Goal: Transaction & Acquisition: Purchase product/service

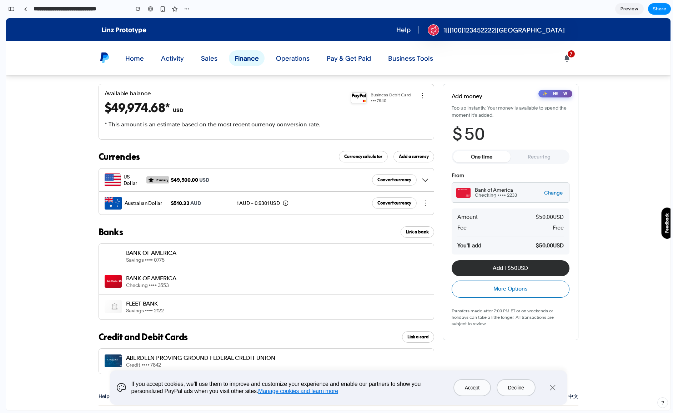
scroll to position [3102, 0]
click at [10, 9] on div "button" at bounding box center [11, 8] width 6 height 5
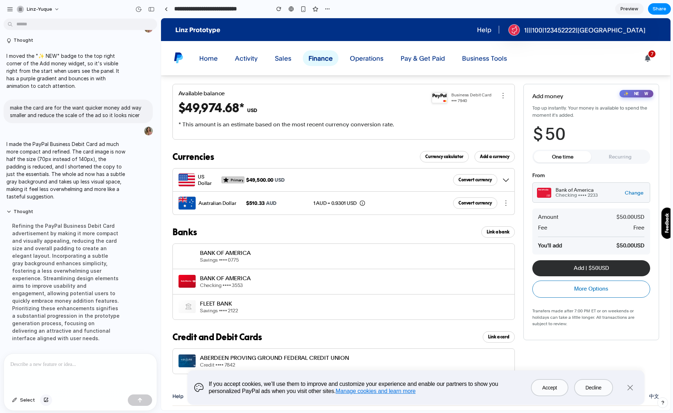
click at [45, 402] on button "button" at bounding box center [46, 400] width 12 height 11
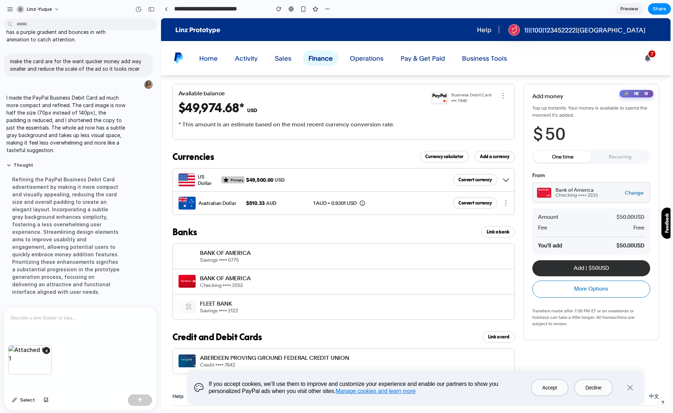
click at [25, 325] on div at bounding box center [80, 326] width 153 height 38
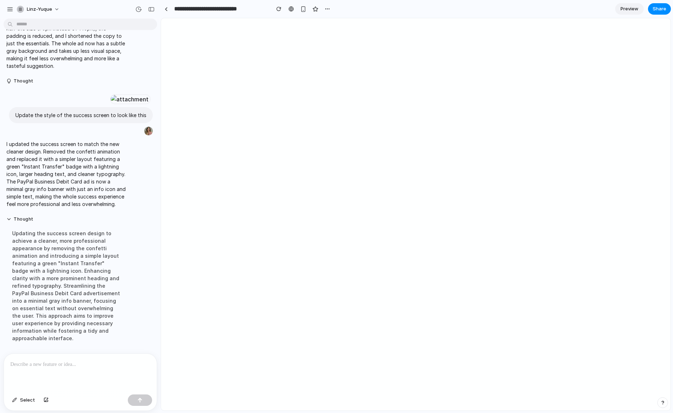
scroll to position [0, 0]
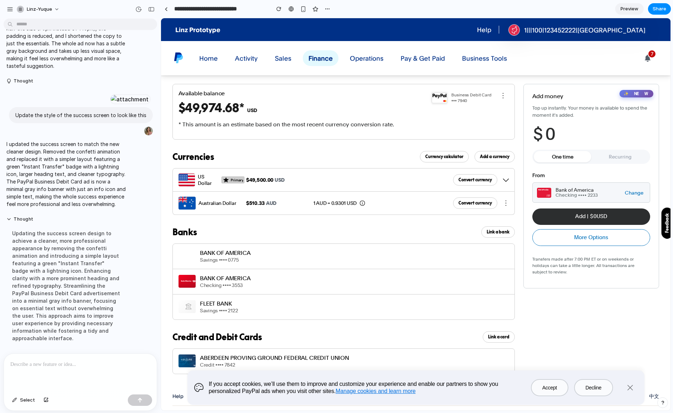
drag, startPoint x: 567, startPoint y: 166, endPoint x: 571, endPoint y: 132, distance: 34.5
click at [567, 166] on div "✨ NEW Add money Top up instantly. Your money is available to spend the moment i…" at bounding box center [591, 186] width 136 height 205
click at [563, 134] on div "$ 0" at bounding box center [591, 134] width 118 height 20
type input "*"
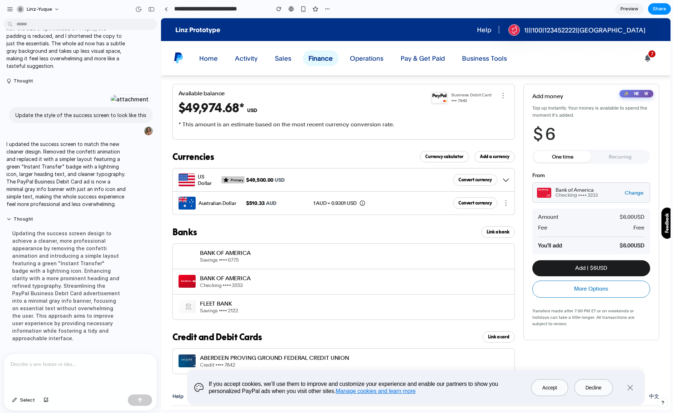
click at [606, 271] on button "Add | $ 6 USD" at bounding box center [591, 268] width 118 height 16
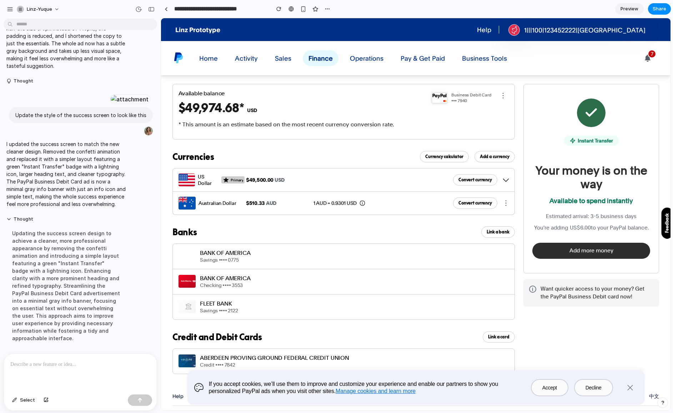
click at [36, 375] on div at bounding box center [80, 373] width 153 height 38
drag, startPoint x: 55, startPoint y: 363, endPoint x: 119, endPoint y: 375, distance: 64.2
click at [119, 375] on div "**********" at bounding box center [80, 373] width 153 height 38
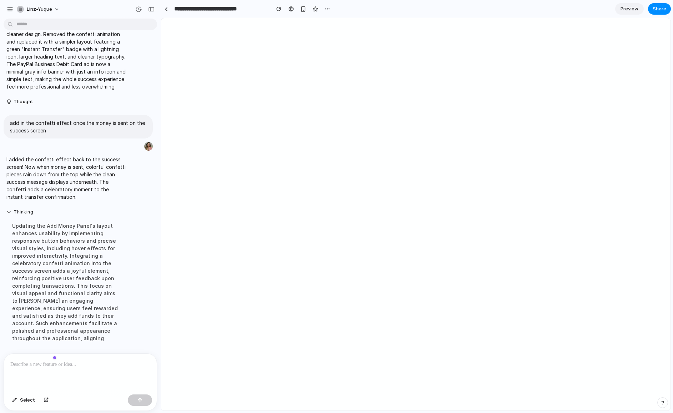
scroll to position [2637, 0]
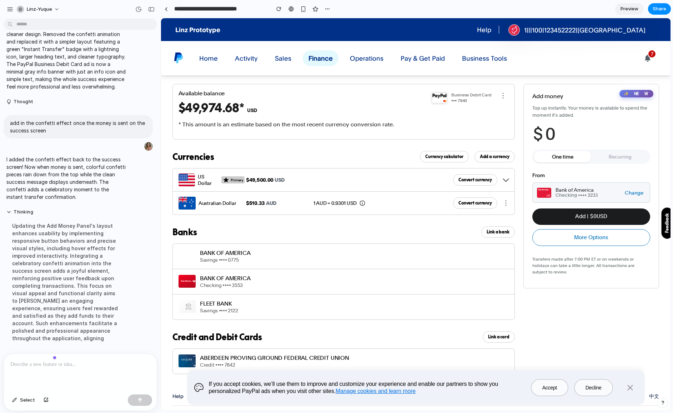
click at [588, 214] on button "Add | $ 0 USD" at bounding box center [591, 216] width 118 height 16
click at [560, 134] on div "$ 0" at bounding box center [591, 134] width 118 height 20
type input "*"
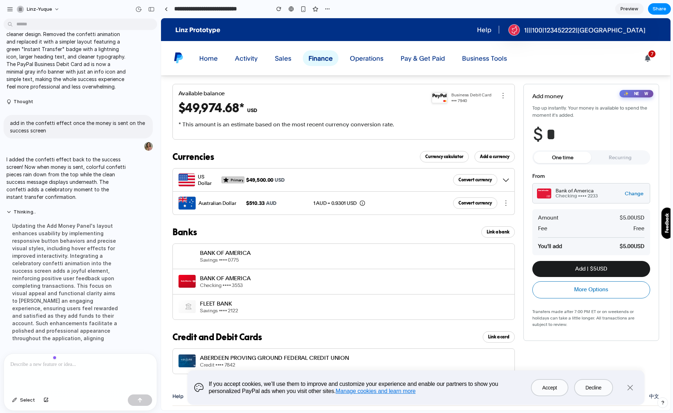
click at [596, 271] on button "Add | $ 5 USD" at bounding box center [591, 269] width 118 height 16
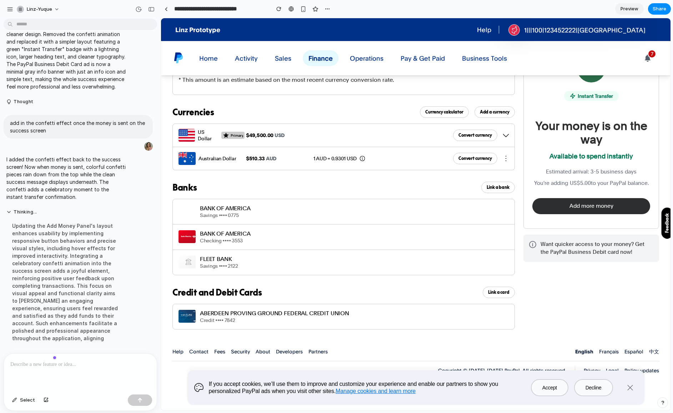
scroll to position [0, 0]
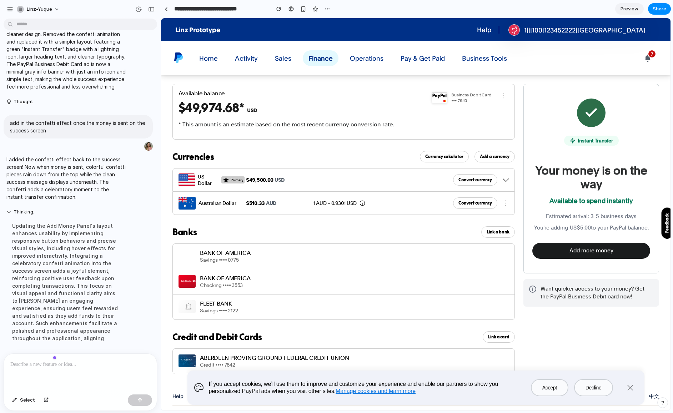
click at [615, 255] on button "Add more money" at bounding box center [591, 251] width 118 height 16
